Goal: Transaction & Acquisition: Purchase product/service

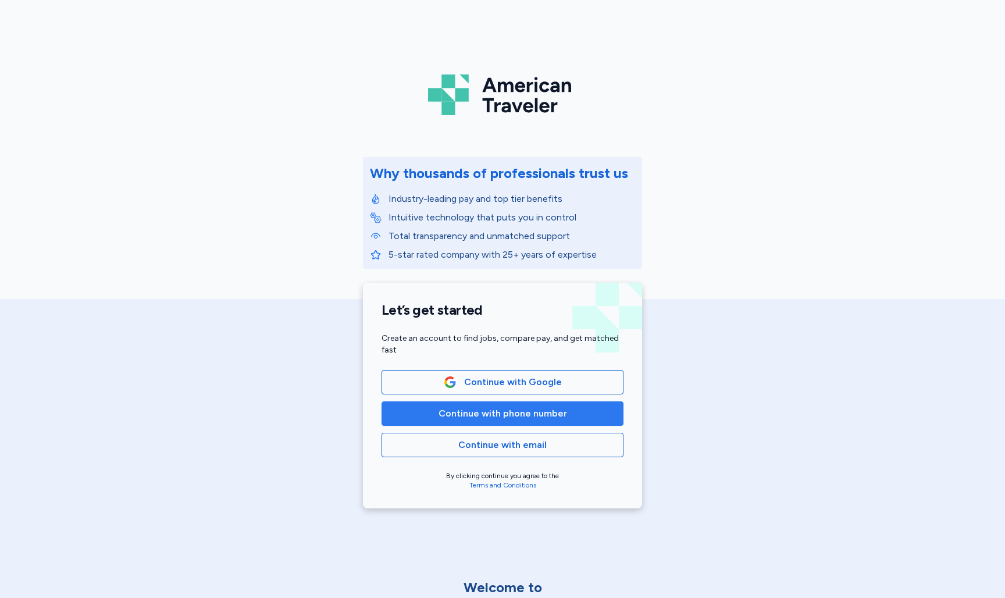
click at [486, 414] on span "Continue with phone number" at bounding box center [503, 414] width 129 height 14
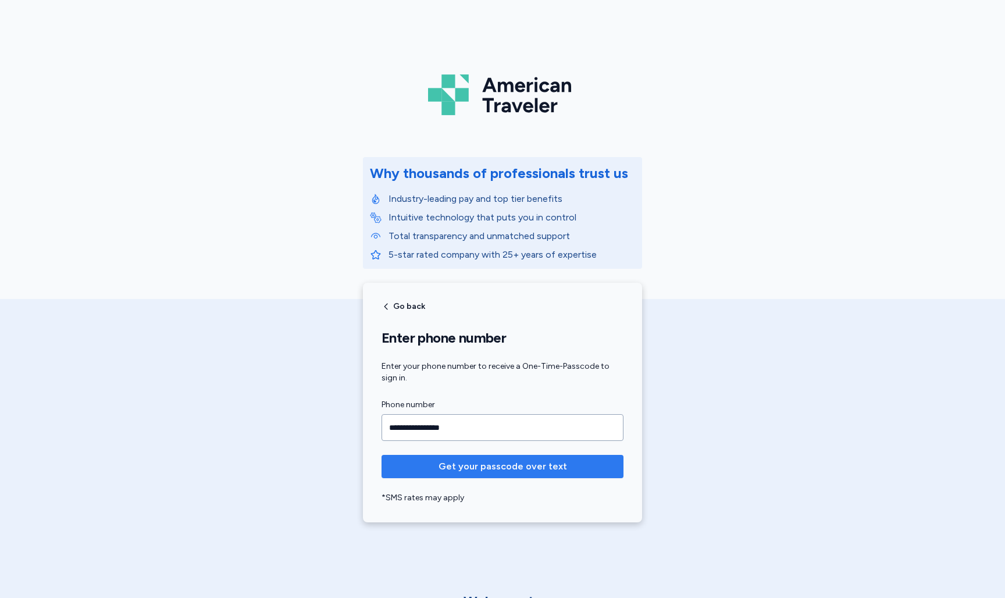
type input "**********"
click at [496, 468] on span "Get your passcode over text" at bounding box center [503, 466] width 129 height 14
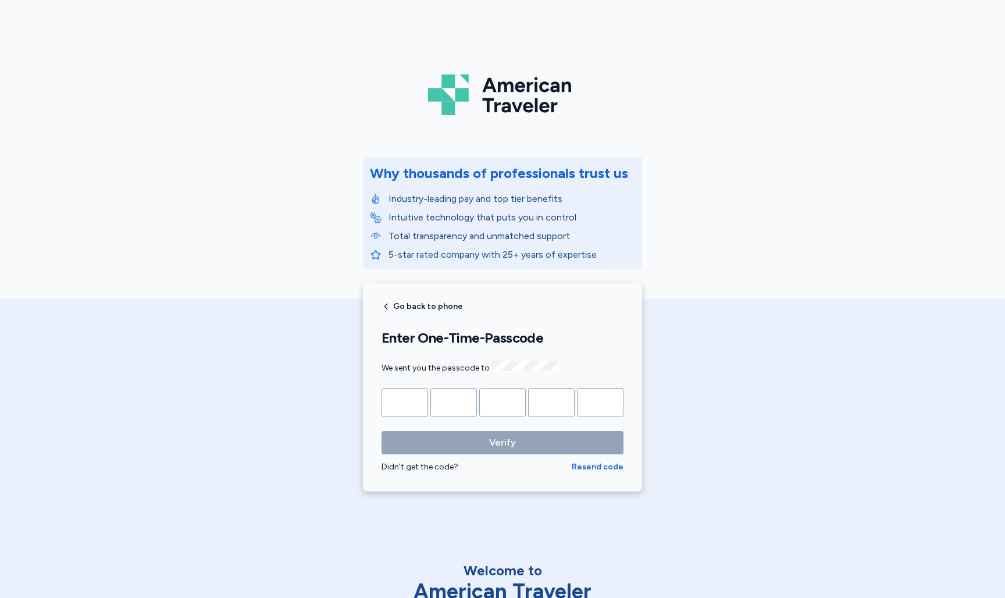
type input "*"
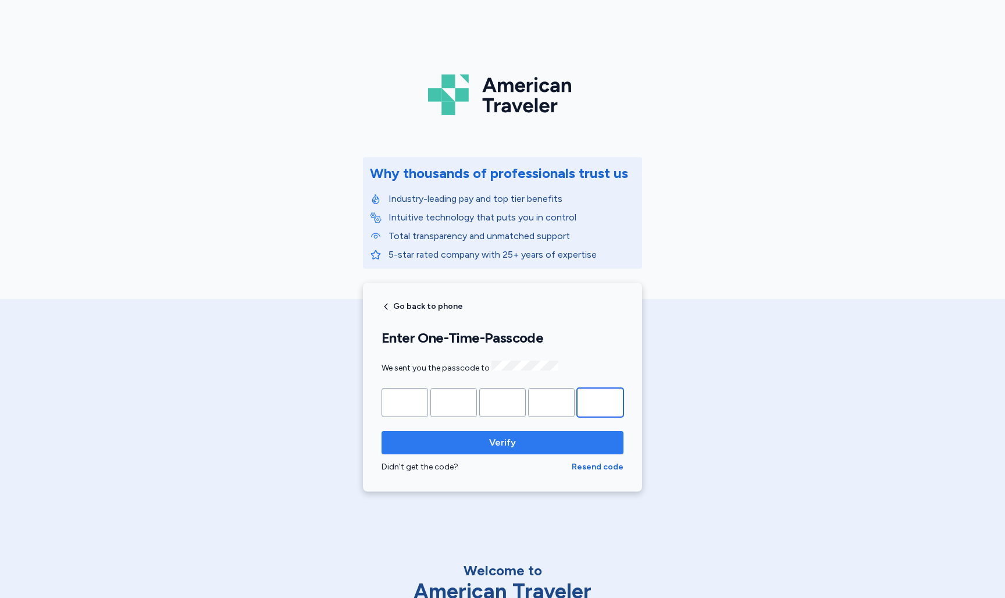
type input "*"
click at [514, 441] on span "Verify" at bounding box center [502, 443] width 27 height 14
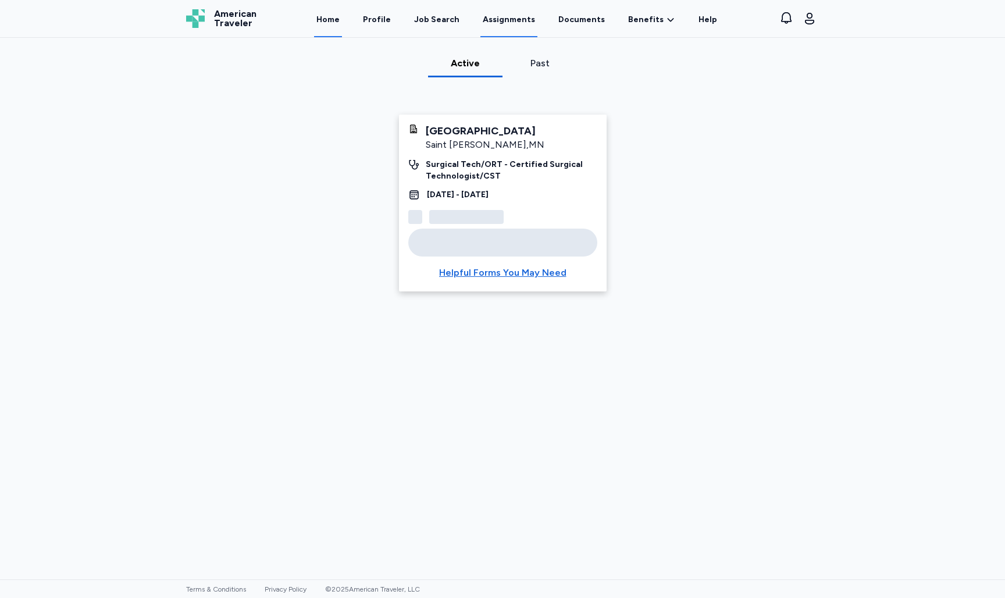
click at [333, 25] on link "Home" at bounding box center [328, 19] width 28 height 36
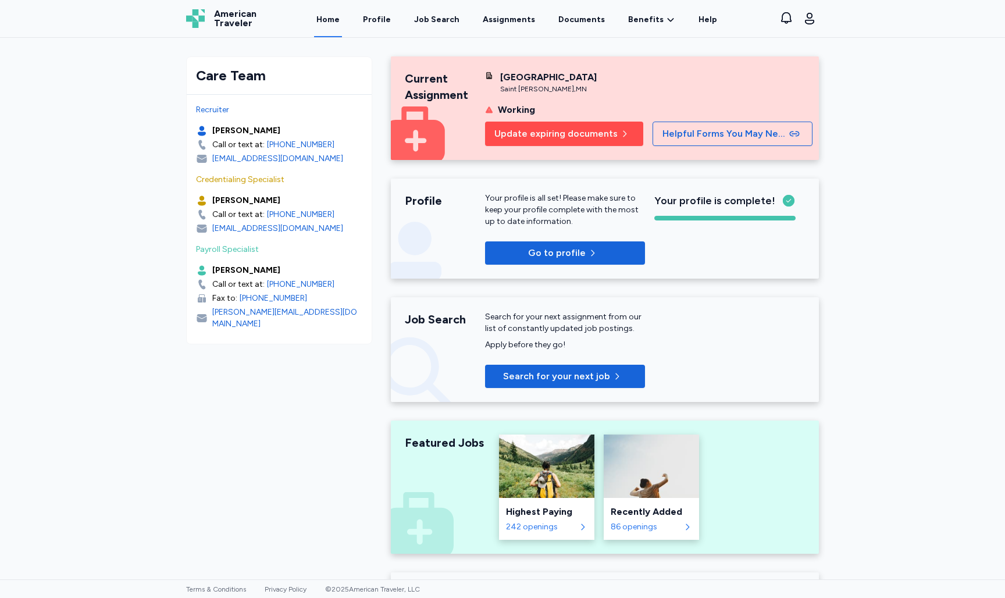
click at [577, 136] on span "Update expiring documents" at bounding box center [555, 134] width 123 height 14
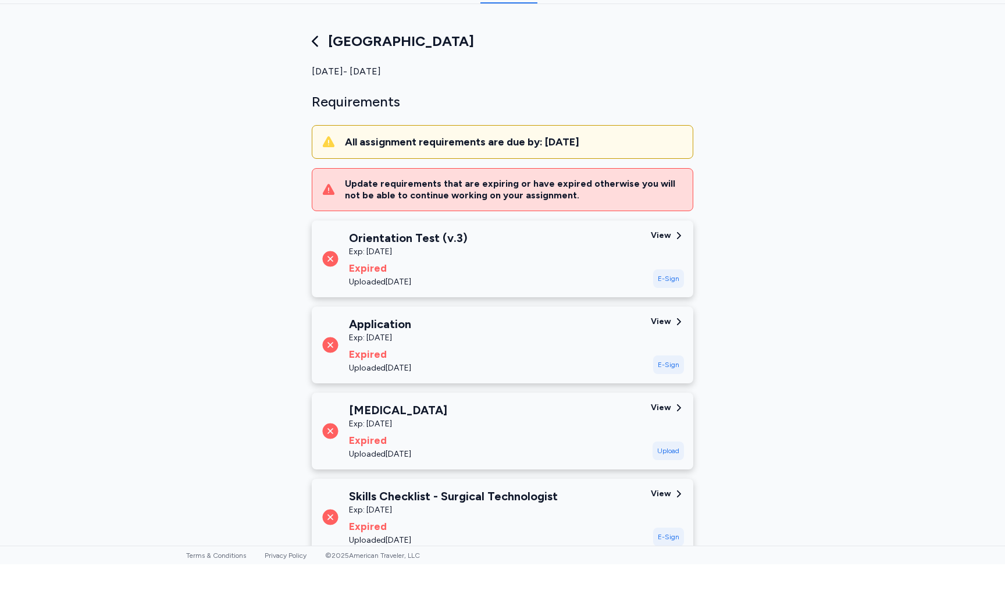
click at [666, 303] on div "E-Sign" at bounding box center [668, 312] width 31 height 19
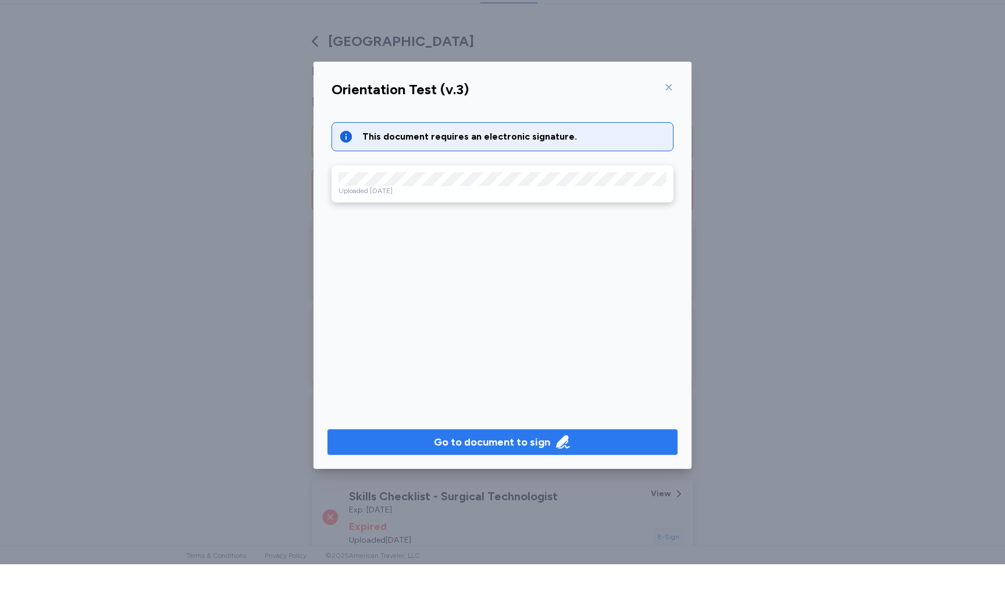
click at [548, 468] on div "Go to document to sign" at bounding box center [492, 476] width 116 height 16
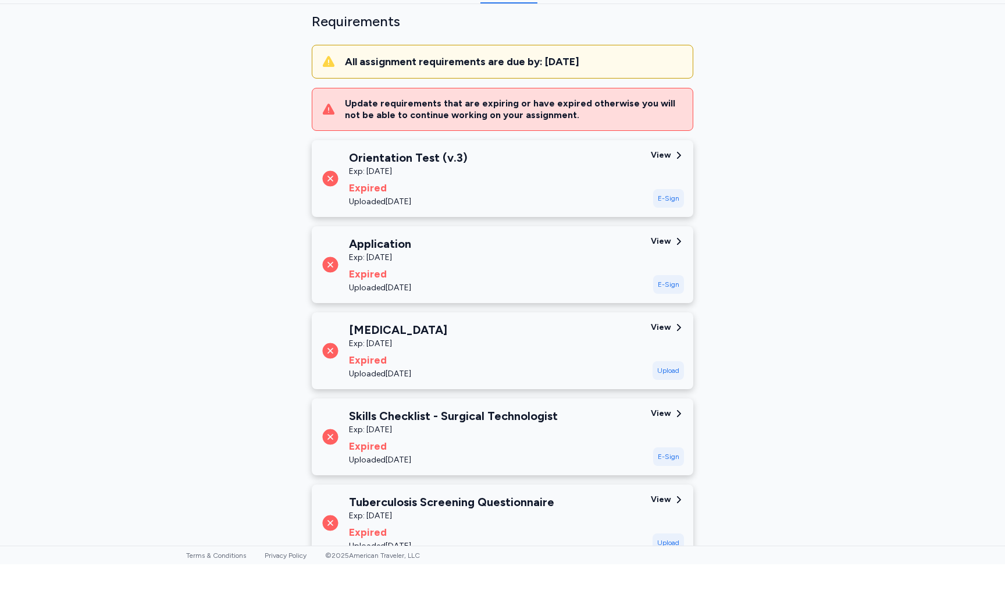
scroll to position [126, 0]
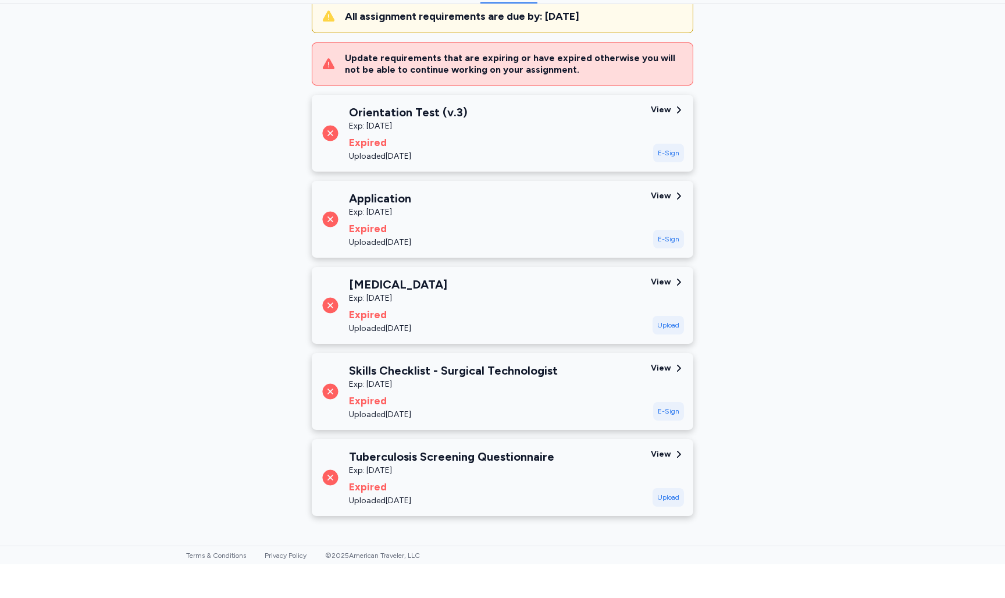
click at [663, 177] on div "E-Sign" at bounding box center [668, 186] width 31 height 19
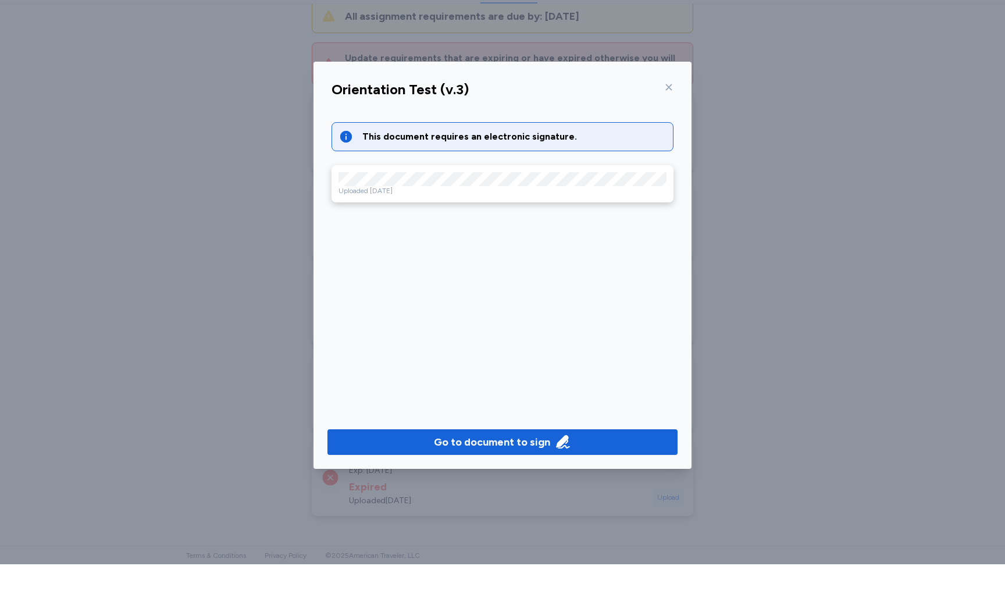
click at [670, 116] on icon at bounding box center [668, 120] width 9 height 9
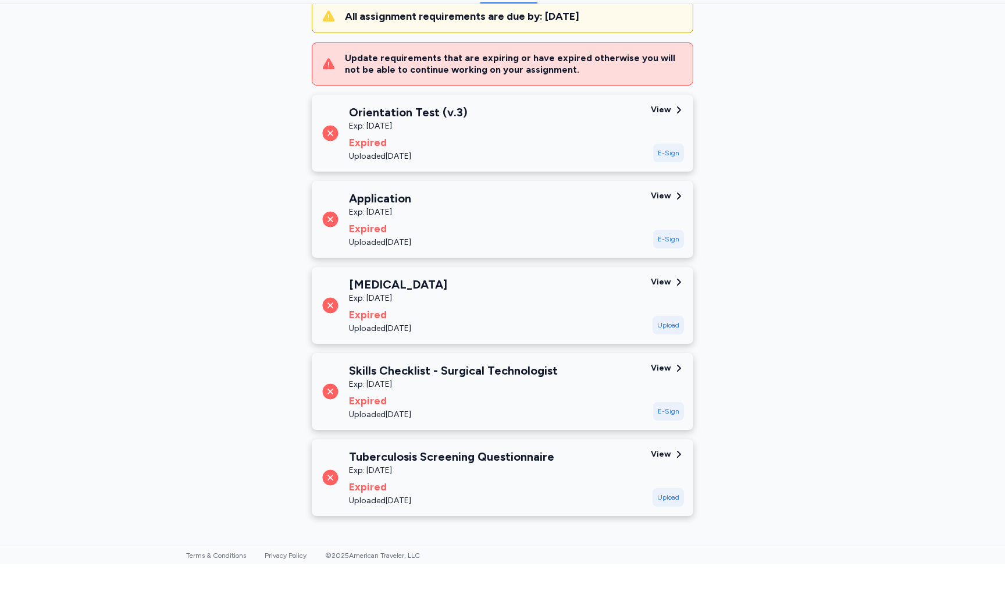
click at [673, 263] on div "E-Sign" at bounding box center [668, 272] width 31 height 19
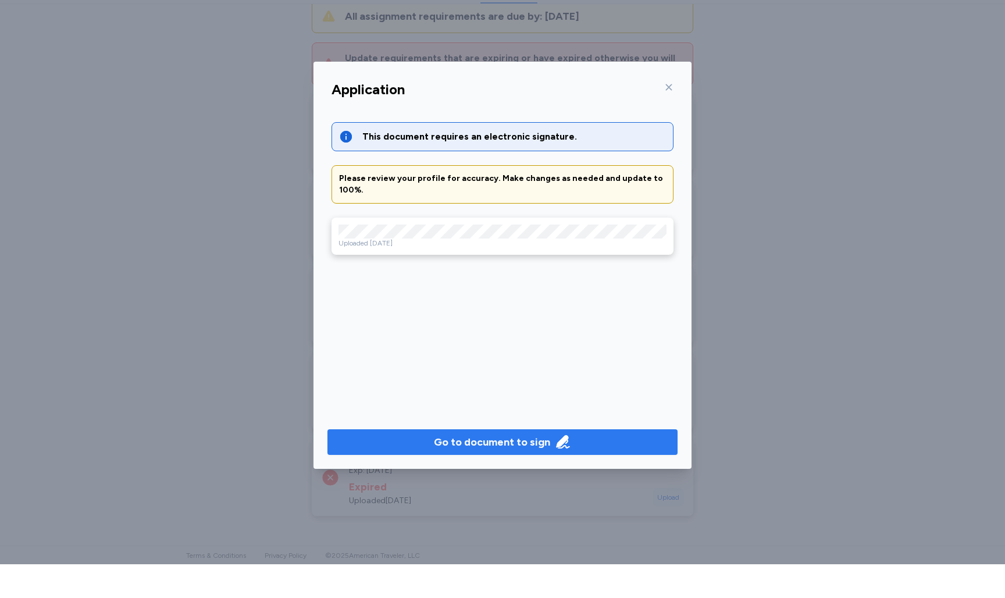
click at [514, 468] on div "Go to document to sign" at bounding box center [492, 476] width 116 height 16
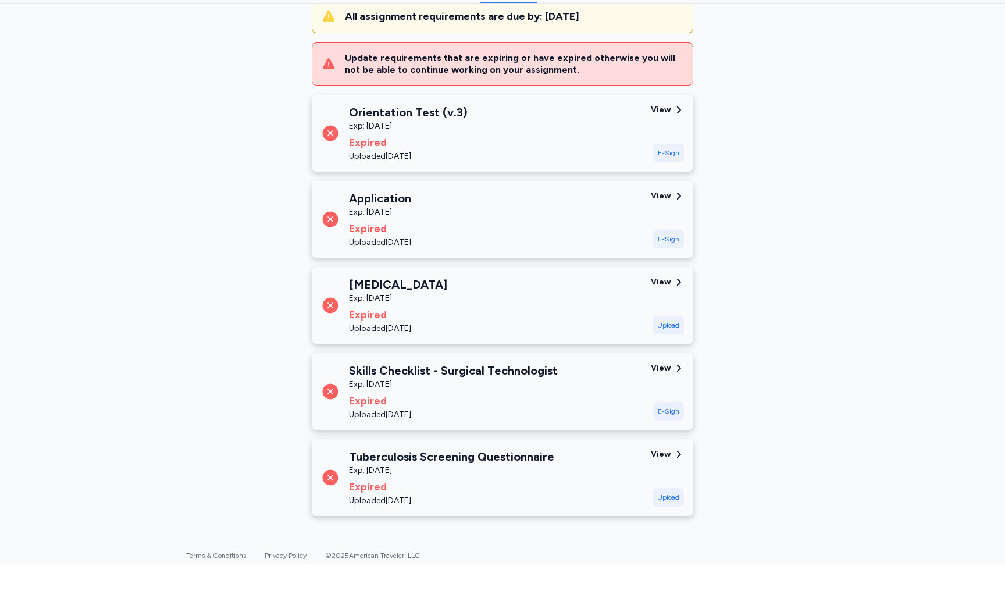
click at [668, 436] on div "E-Sign" at bounding box center [668, 445] width 31 height 19
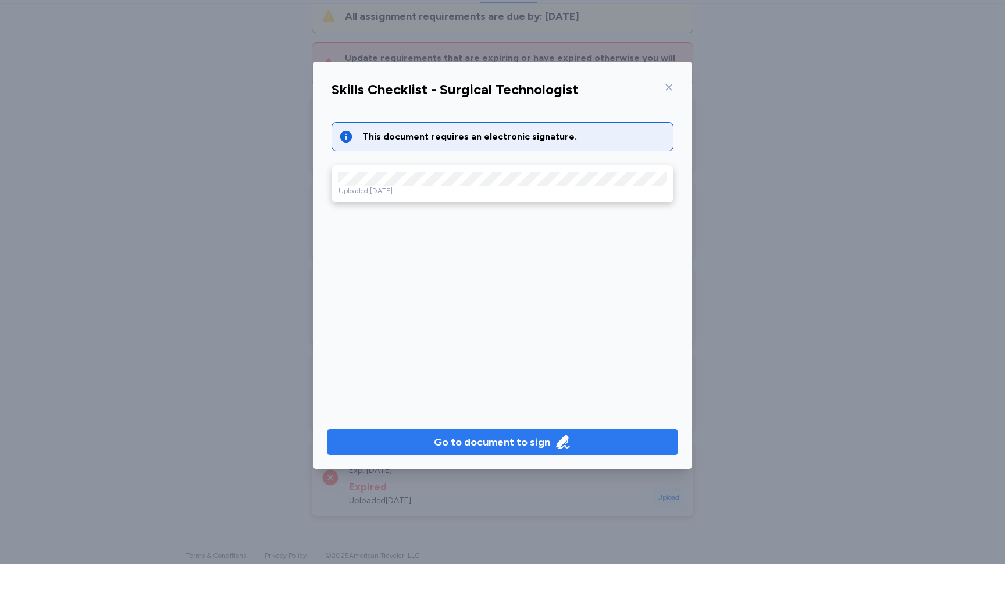
click at [549, 468] on div "Go to document to sign" at bounding box center [502, 476] width 137 height 16
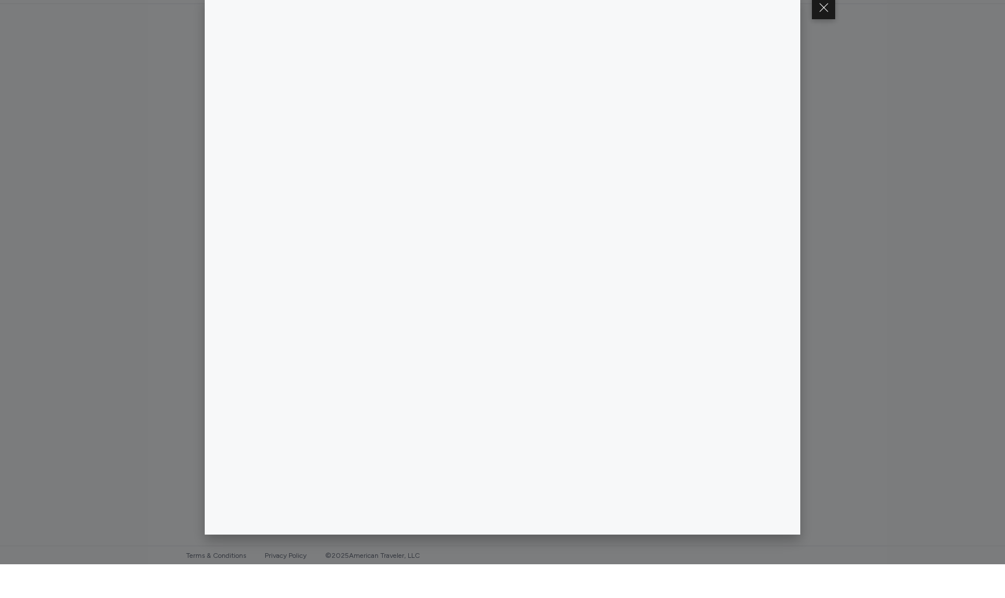
scroll to position [0, 0]
click at [876, 137] on div at bounding box center [502, 299] width 1005 height 598
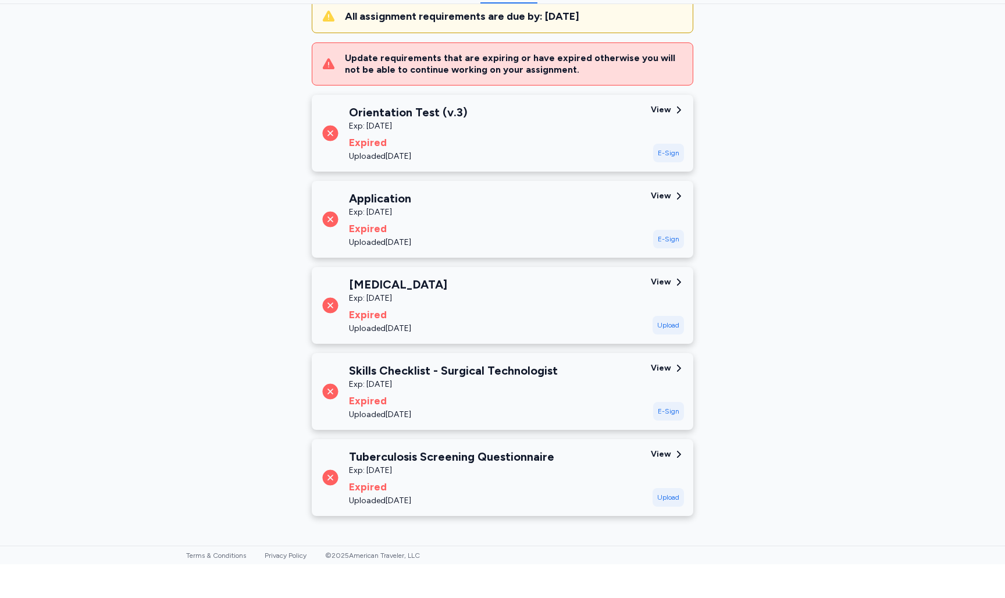
click at [668, 138] on div "View" at bounding box center [661, 144] width 20 height 12
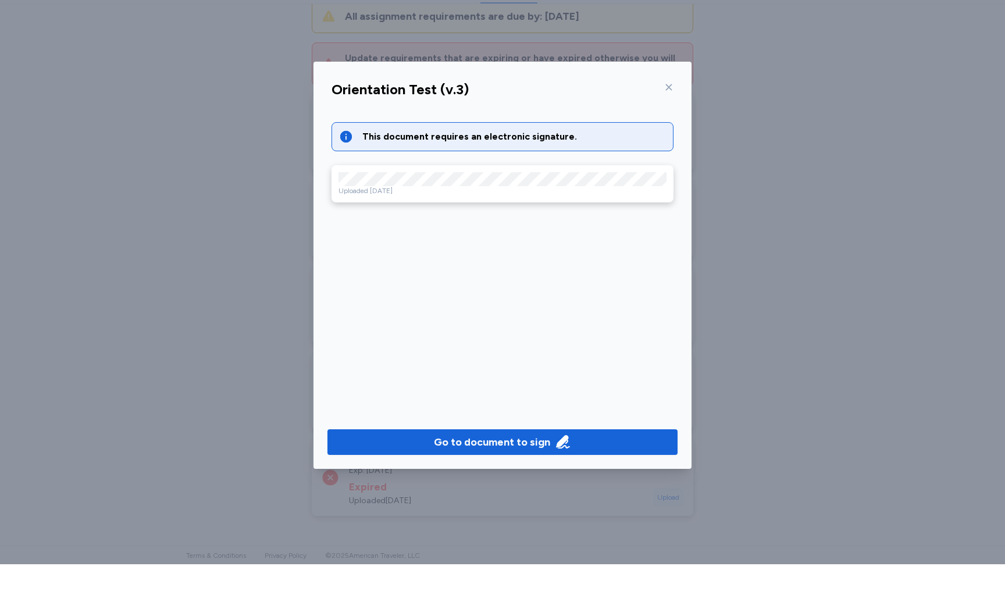
click at [671, 116] on icon at bounding box center [668, 120] width 9 height 9
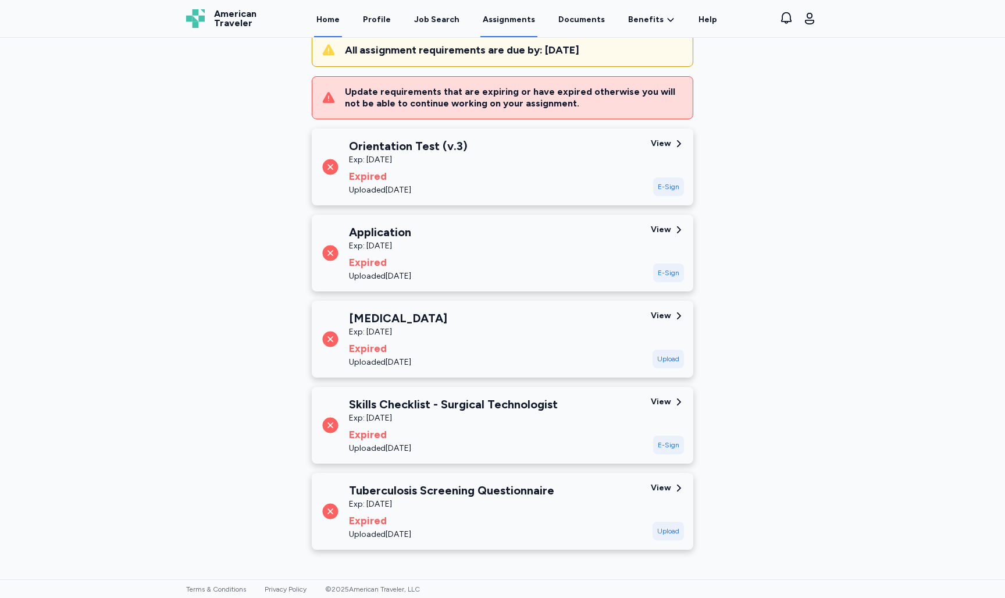
click at [337, 18] on link "Home" at bounding box center [328, 19] width 28 height 36
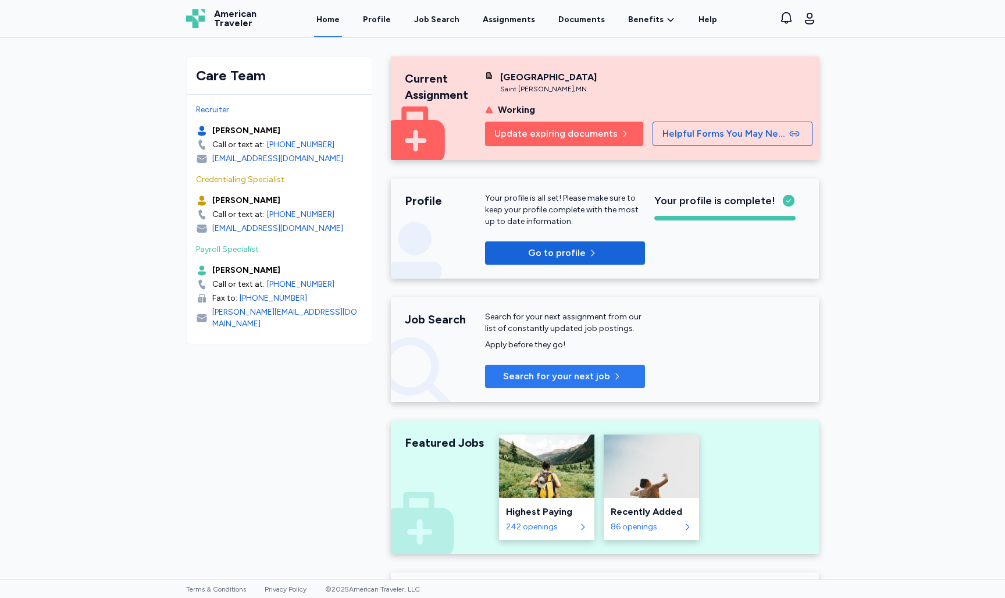
click at [543, 375] on span "Search for your next job" at bounding box center [556, 376] width 107 height 14
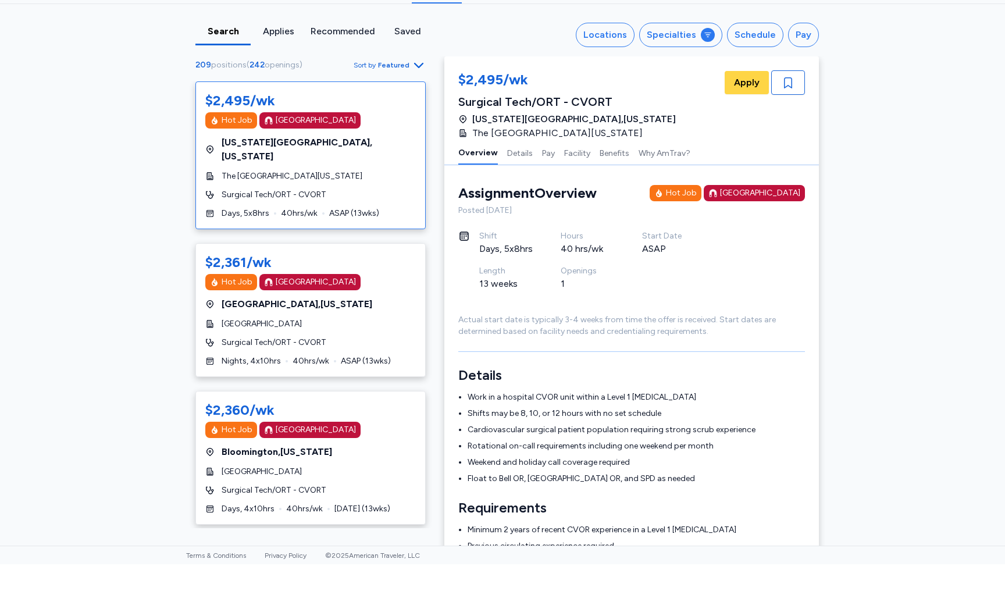
click at [429, 284] on div "$2,495/wk Hot Job [GEOGRAPHIC_DATA] [US_STATE][GEOGRAPHIC_DATA] , [US_STATE] Th…" at bounding box center [310, 338] width 249 height 447
click at [611, 56] on button "Locations" at bounding box center [605, 68] width 59 height 24
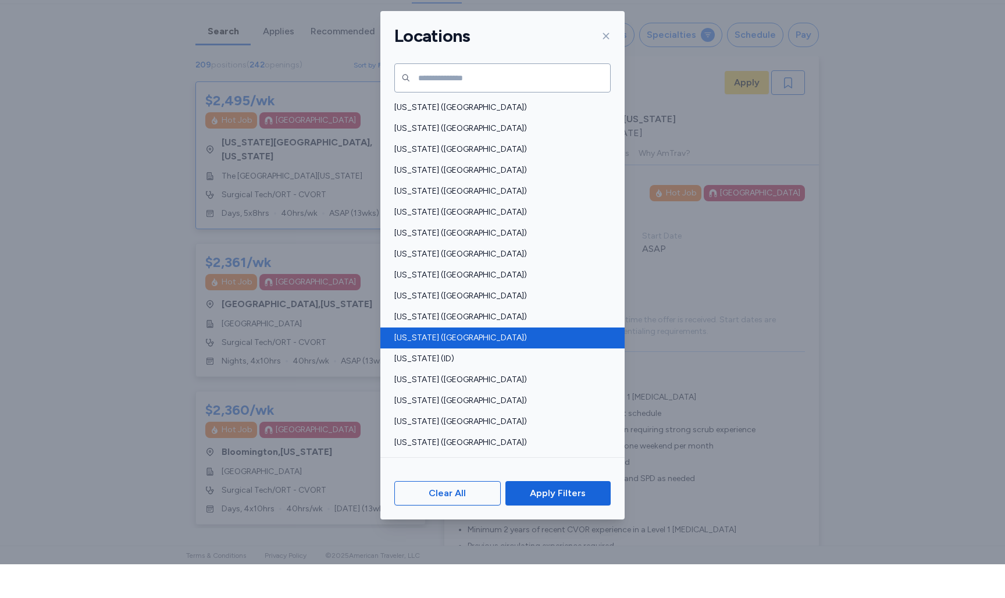
click at [444, 366] on span "[US_STATE] ([GEOGRAPHIC_DATA])" at bounding box center [498, 372] width 209 height 12
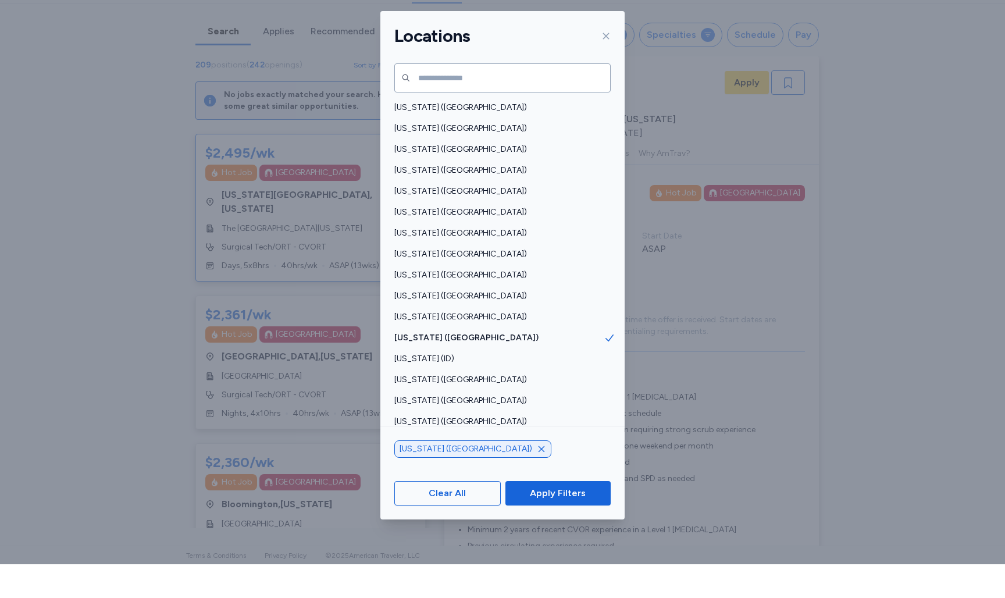
click at [416, 477] on span "[US_STATE] ([GEOGRAPHIC_DATA])" at bounding box center [466, 483] width 133 height 12
click at [554, 520] on span "Apply Filters" at bounding box center [558, 527] width 56 height 14
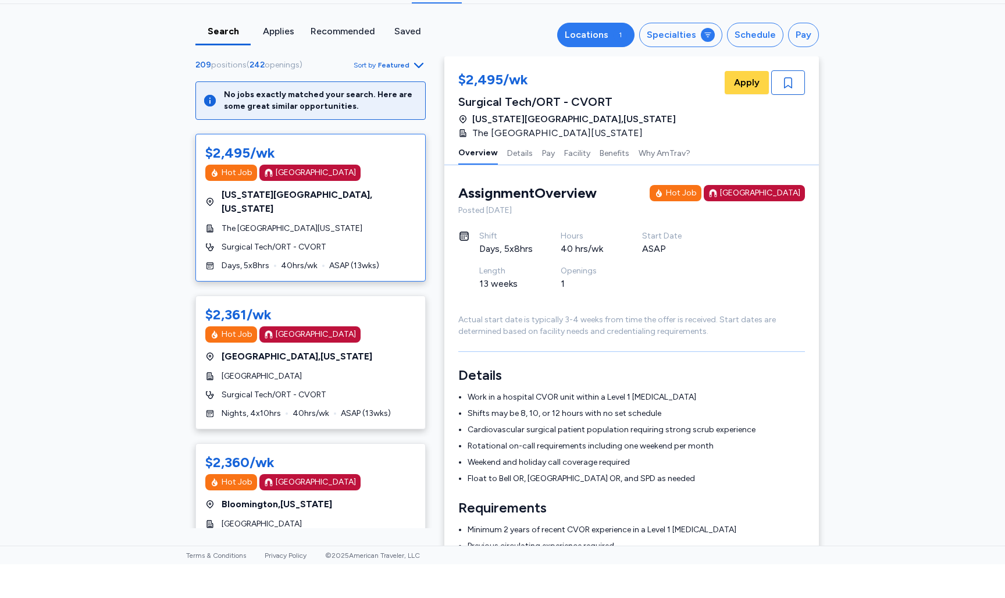
click at [627, 62] on div "1" at bounding box center [620, 69] width 14 height 14
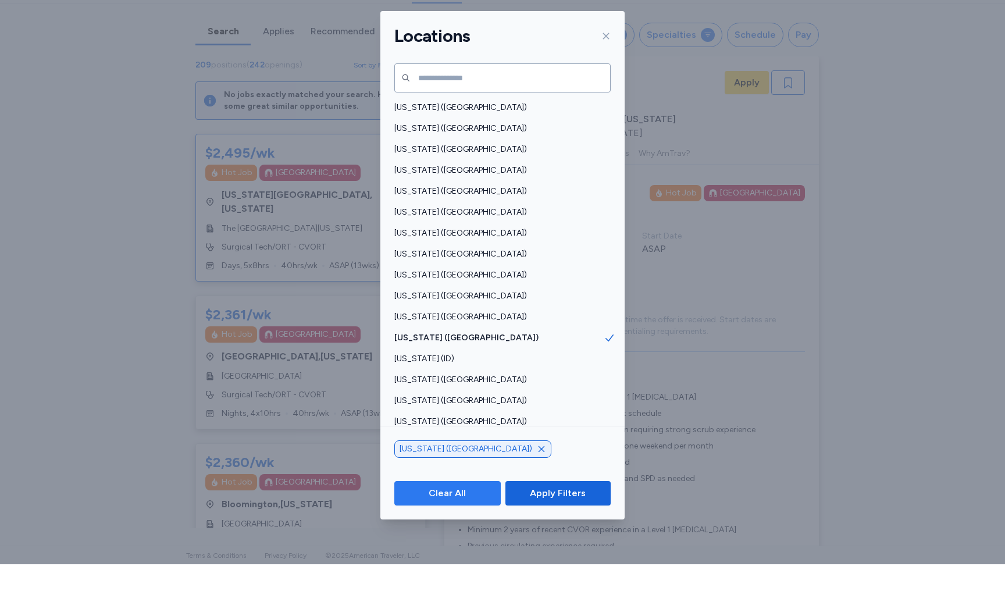
click at [464, 520] on span "Clear All" at bounding box center [447, 527] width 37 height 14
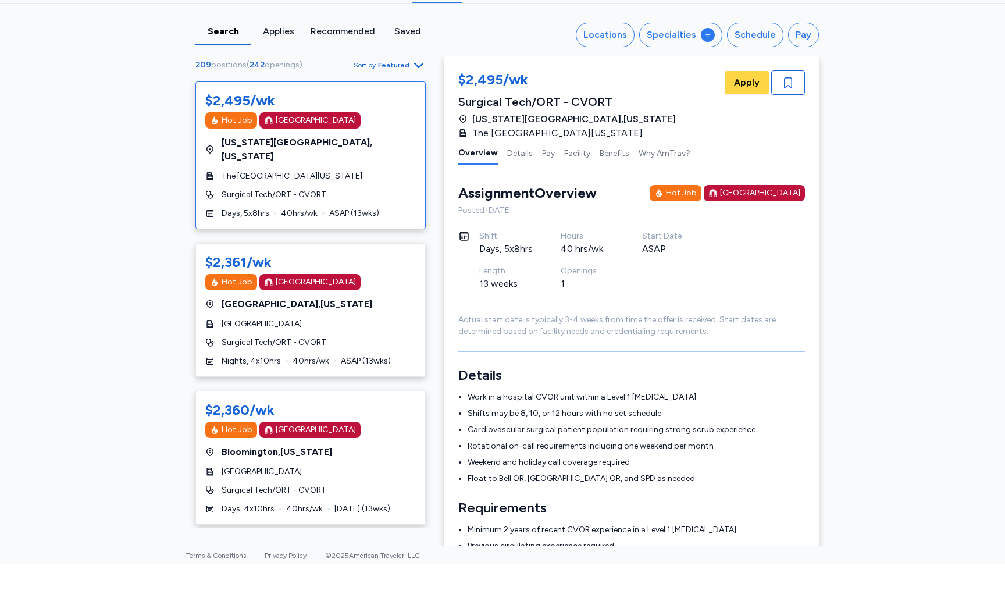
click at [906, 192] on div "Search Applies Recommended Saved Locations Specialties Schedule Pay 209 positio…" at bounding box center [502, 308] width 1005 height 541
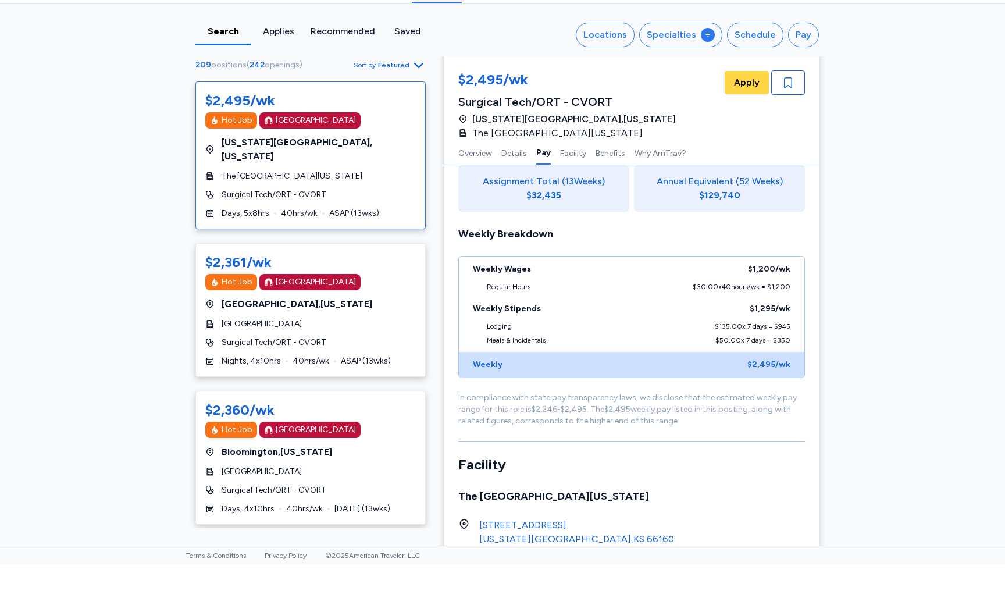
scroll to position [717, 0]
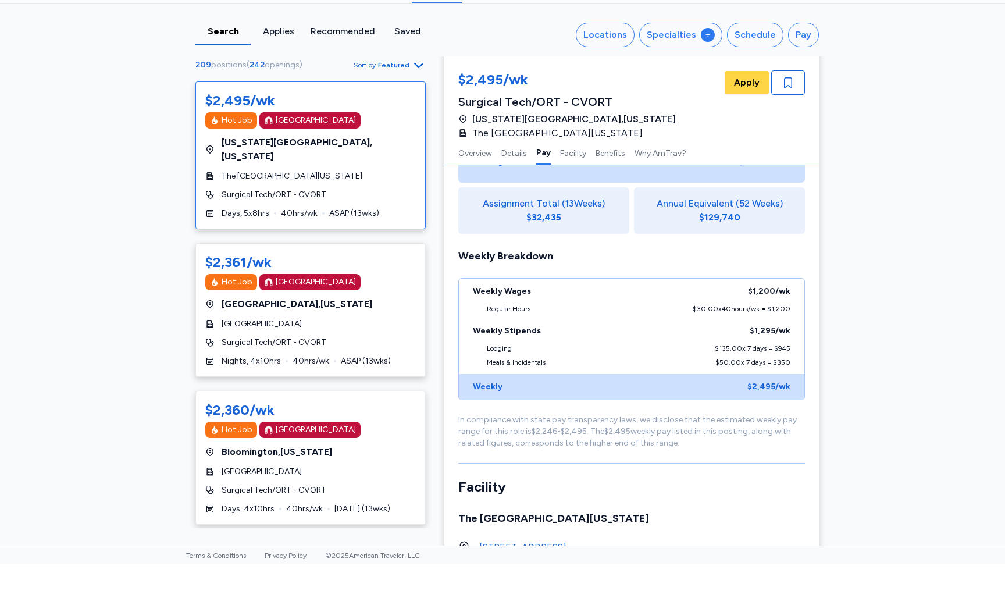
click at [432, 452] on div "$2,495/wk Hot Job [GEOGRAPHIC_DATA] [US_STATE][GEOGRAPHIC_DATA] , [US_STATE] Th…" at bounding box center [310, 338] width 249 height 447
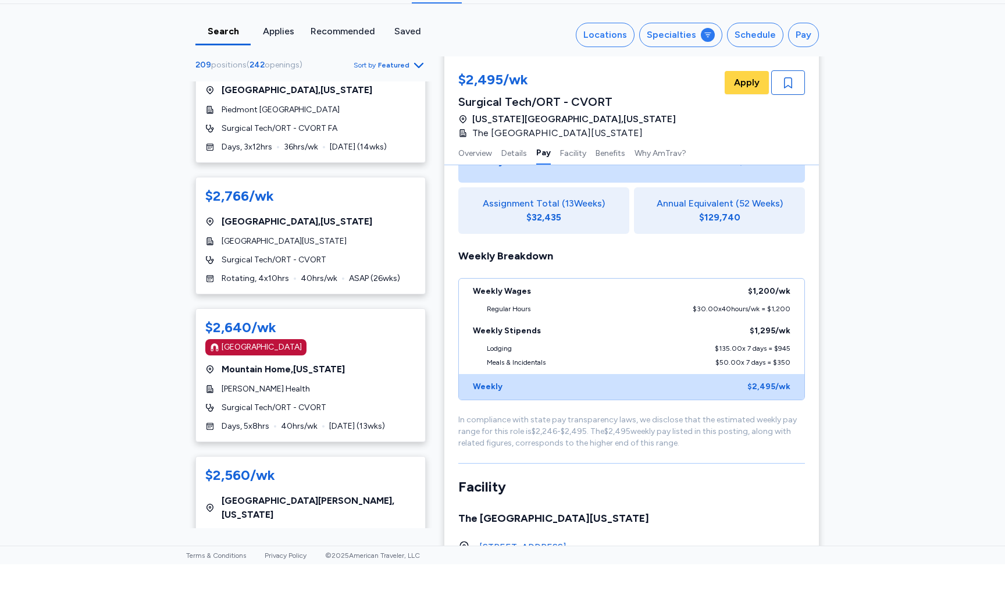
scroll to position [2130, 0]
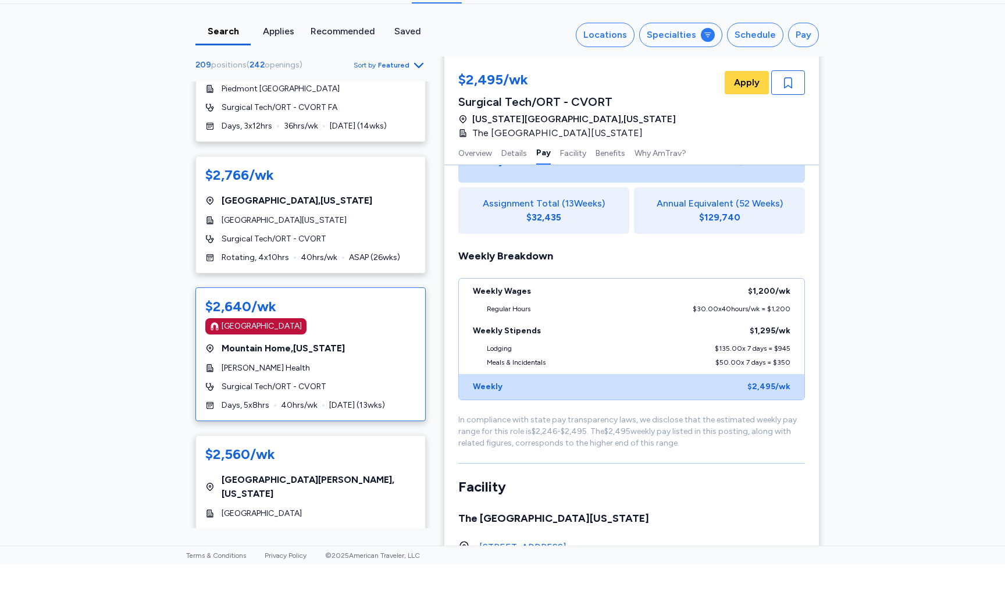
click at [255, 354] on div "[GEOGRAPHIC_DATA]" at bounding box center [262, 360] width 80 height 12
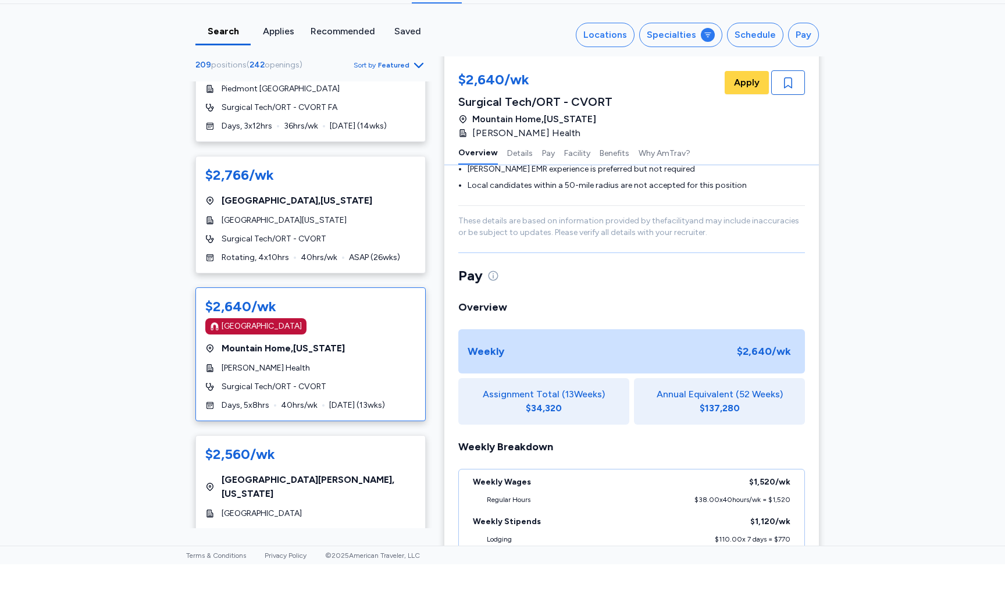
scroll to position [1, 0]
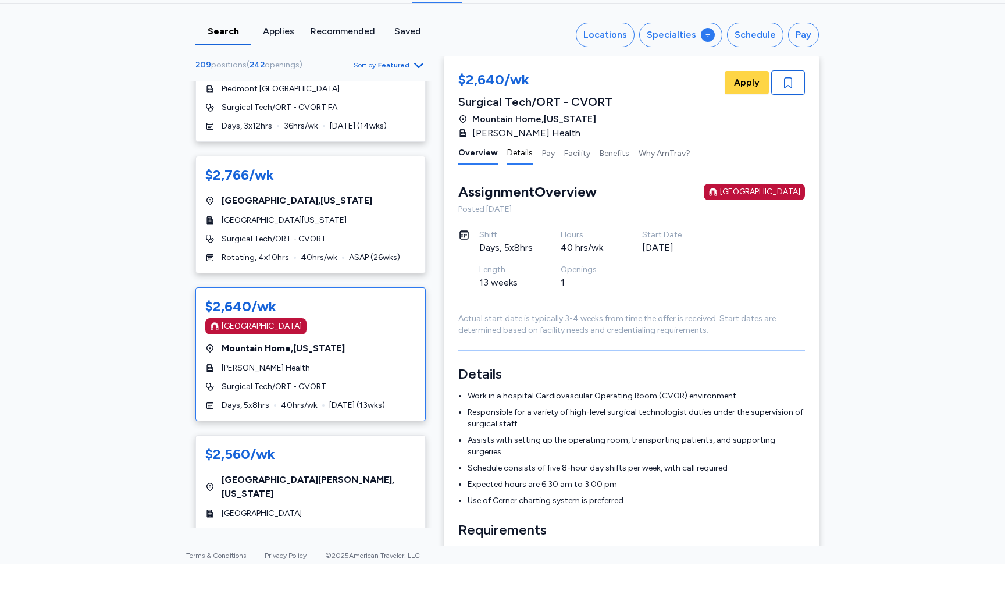
click at [510, 174] on button "Details" at bounding box center [520, 186] width 26 height 24
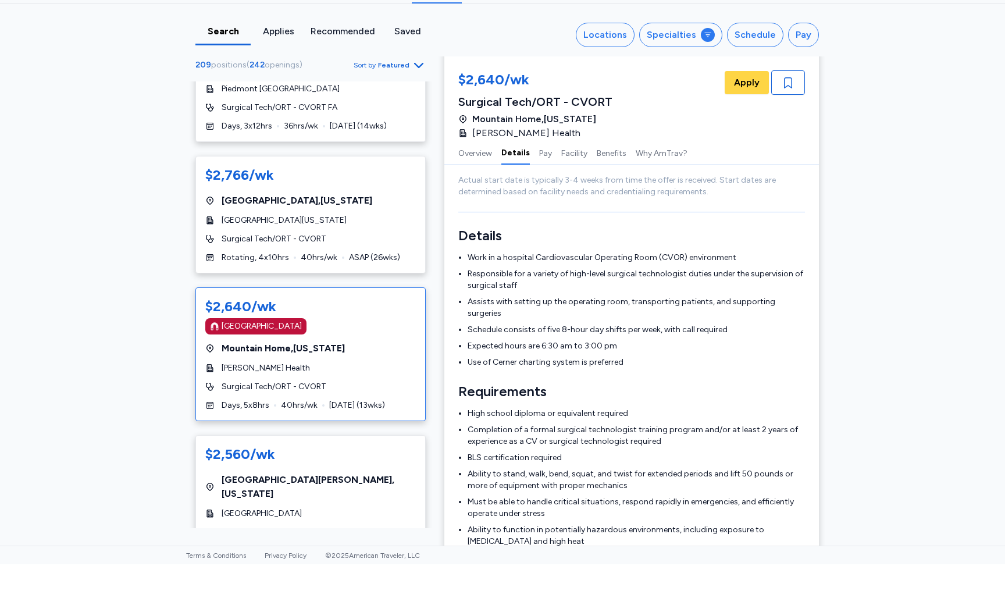
scroll to position [183, 0]
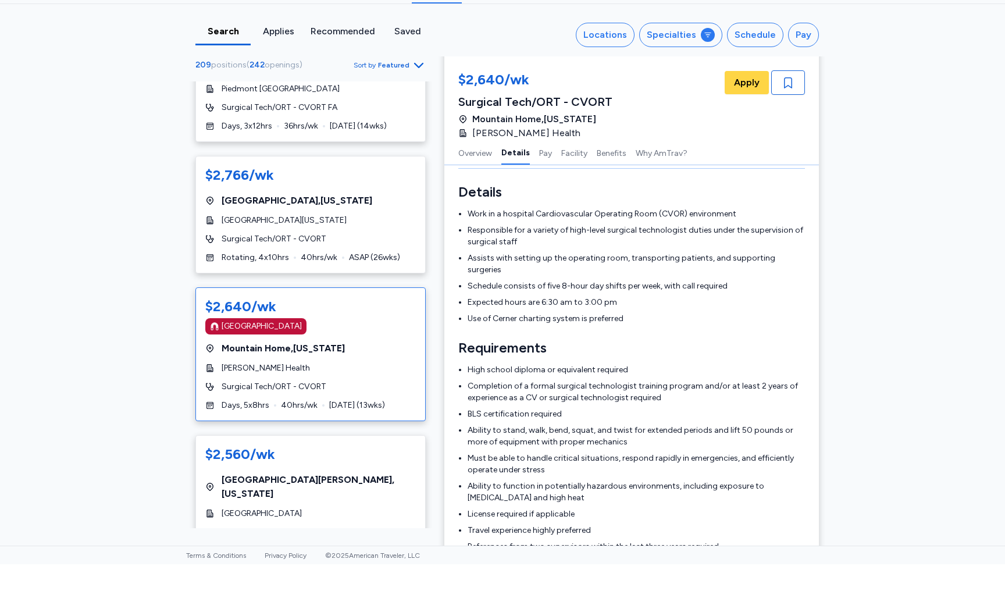
click at [551, 174] on div "Overview Details Pay Facility Benefits Why AmTrav?" at bounding box center [631, 186] width 375 height 25
click at [546, 174] on button "Pay" at bounding box center [545, 186] width 13 height 24
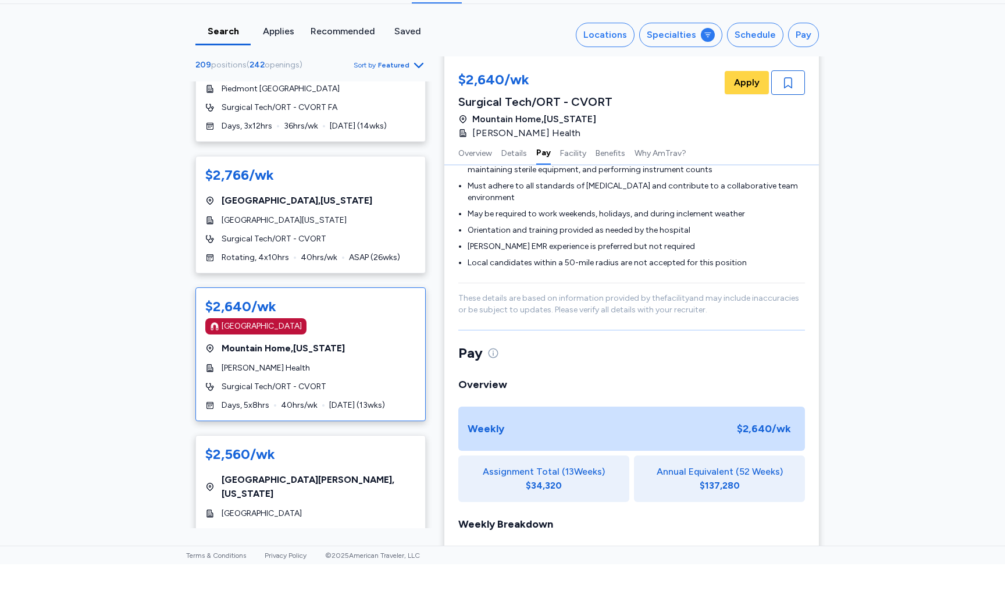
scroll to position [789, 0]
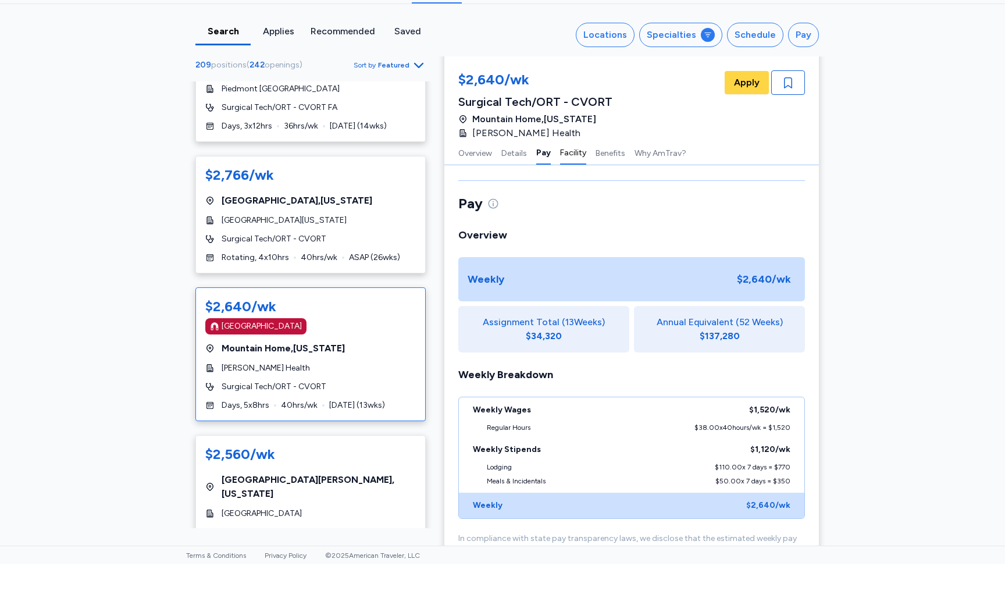
click at [572, 174] on button "Facility" at bounding box center [573, 186] width 26 height 24
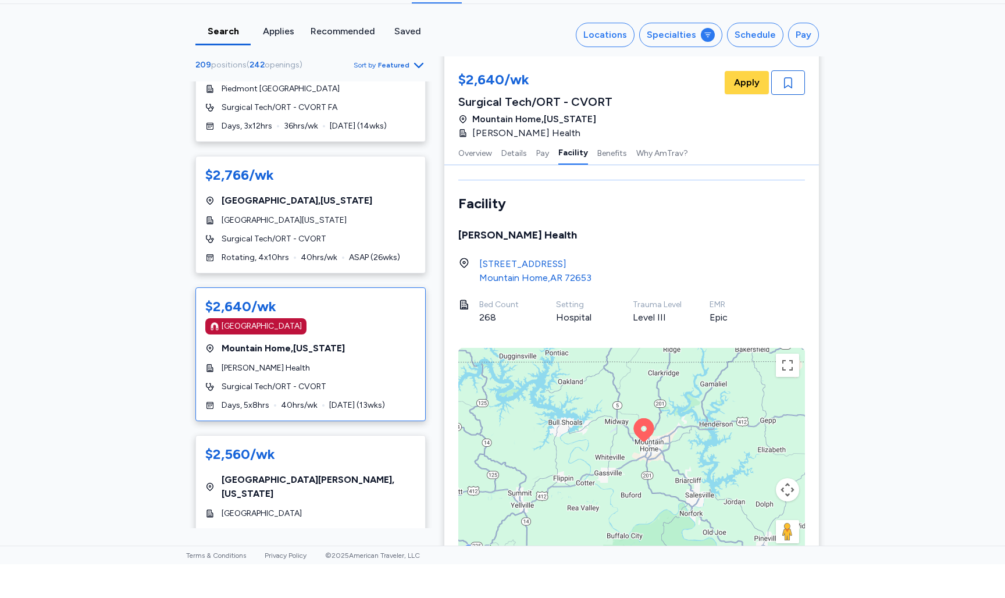
drag, startPoint x: 635, startPoint y: 430, endPoint x: 648, endPoint y: 420, distance: 17.4
click at [648, 452] on icon at bounding box center [644, 463] width 20 height 23
click at [641, 451] on icon at bounding box center [645, 462] width 20 height 23
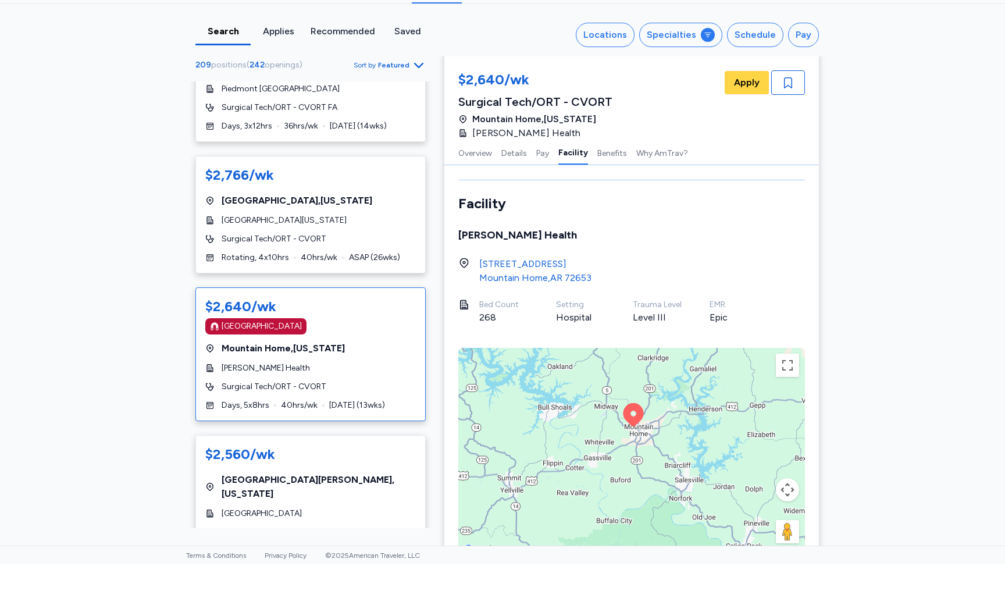
drag, startPoint x: 643, startPoint y: 418, endPoint x: 632, endPoint y: 401, distance: 19.7
click at [632, 434] on icon at bounding box center [633, 448] width 28 height 28
click at [614, 174] on button "Benefits" at bounding box center [612, 186] width 30 height 24
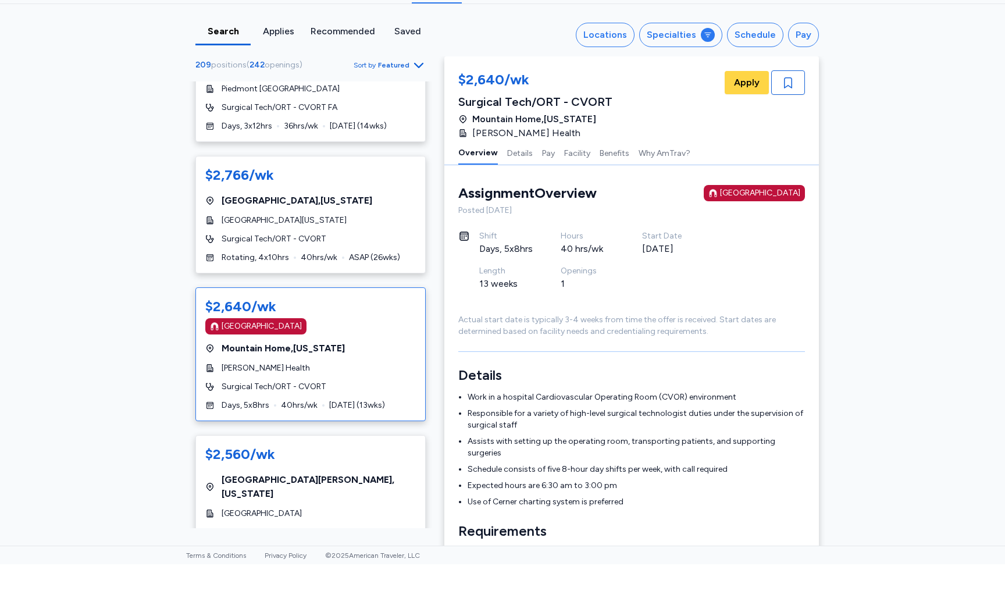
scroll to position [0, 0]
click at [33, 581] on html "Open sidebar Job Search American Traveler American Traveler Home Profile Job Se…" at bounding box center [502, 299] width 1005 height 598
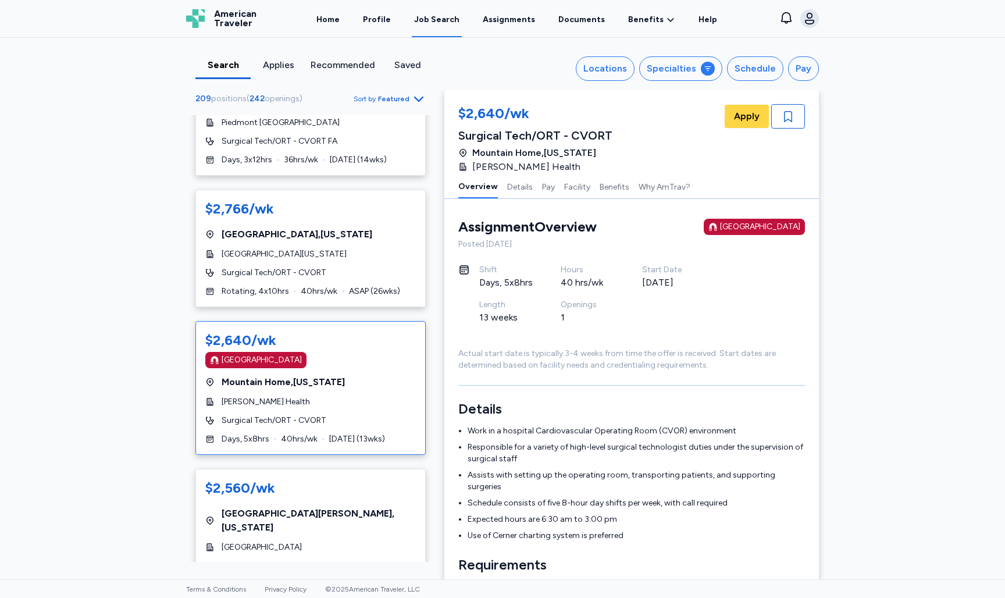
click at [814, 23] on icon "button" at bounding box center [810, 19] width 14 height 14
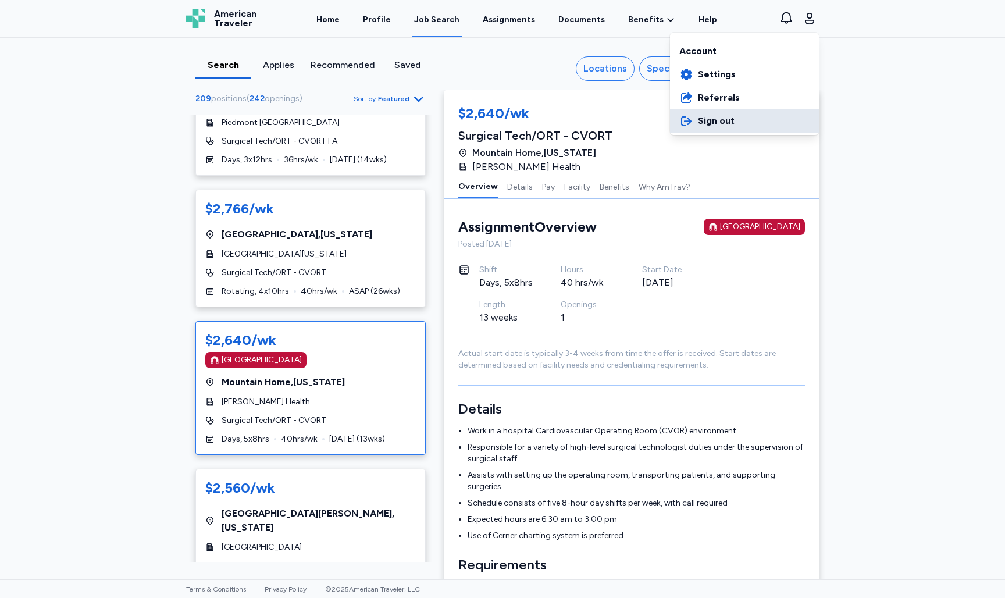
click at [718, 117] on span "Sign out" at bounding box center [716, 121] width 37 height 14
